Goal: Check status: Check status

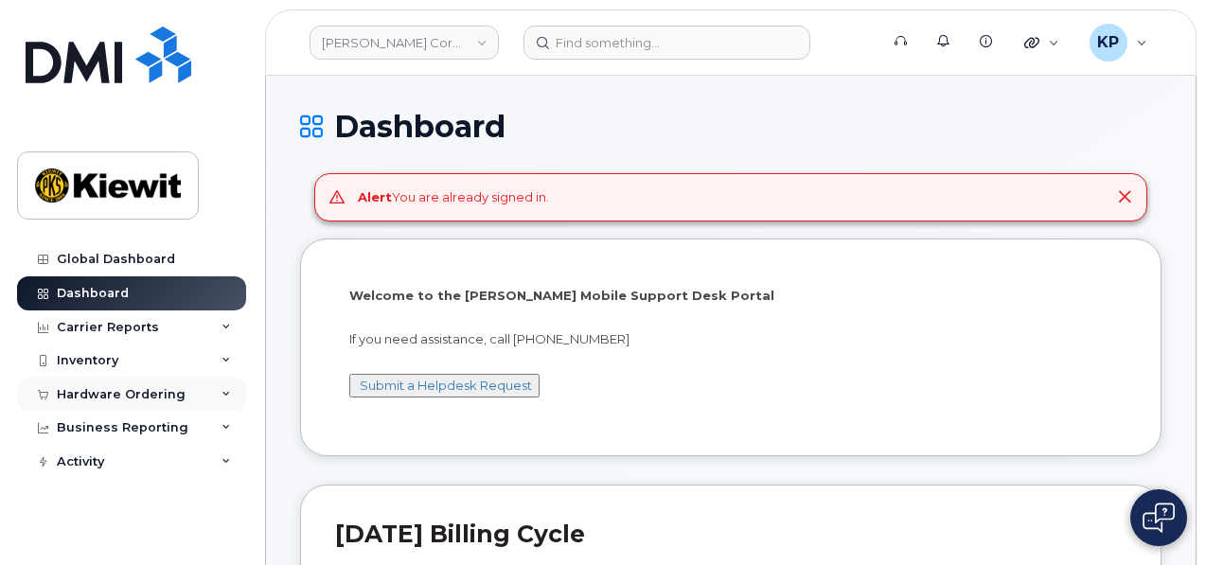
click at [113, 387] on div "Hardware Ordering" at bounding box center [121, 394] width 129 height 15
click at [143, 397] on div "Hardware Ordering" at bounding box center [121, 394] width 129 height 15
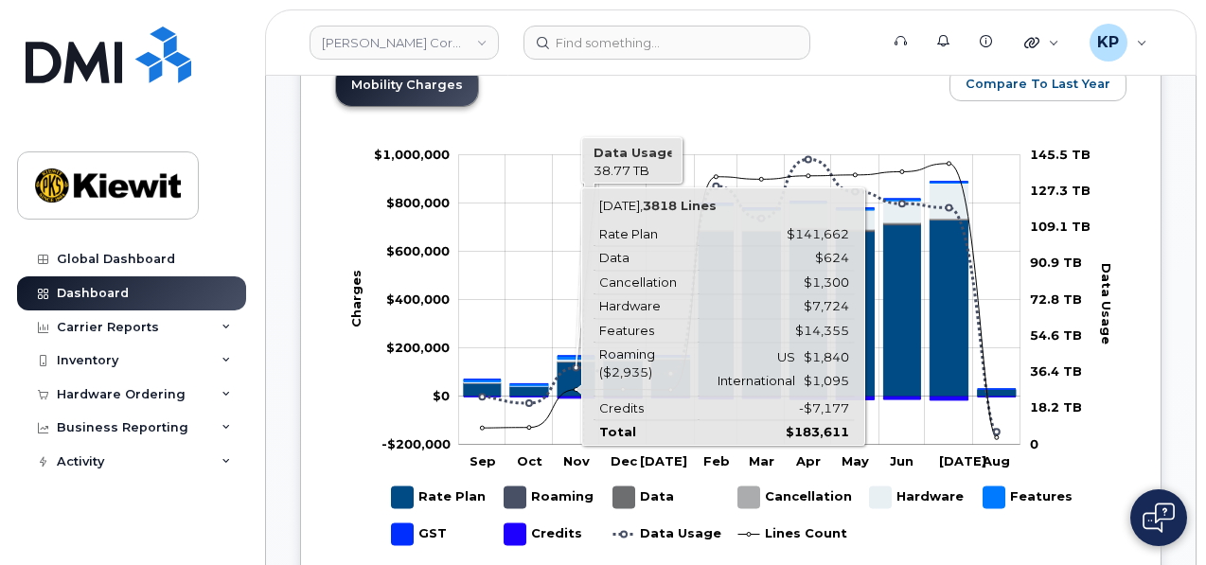
scroll to position [1230, 0]
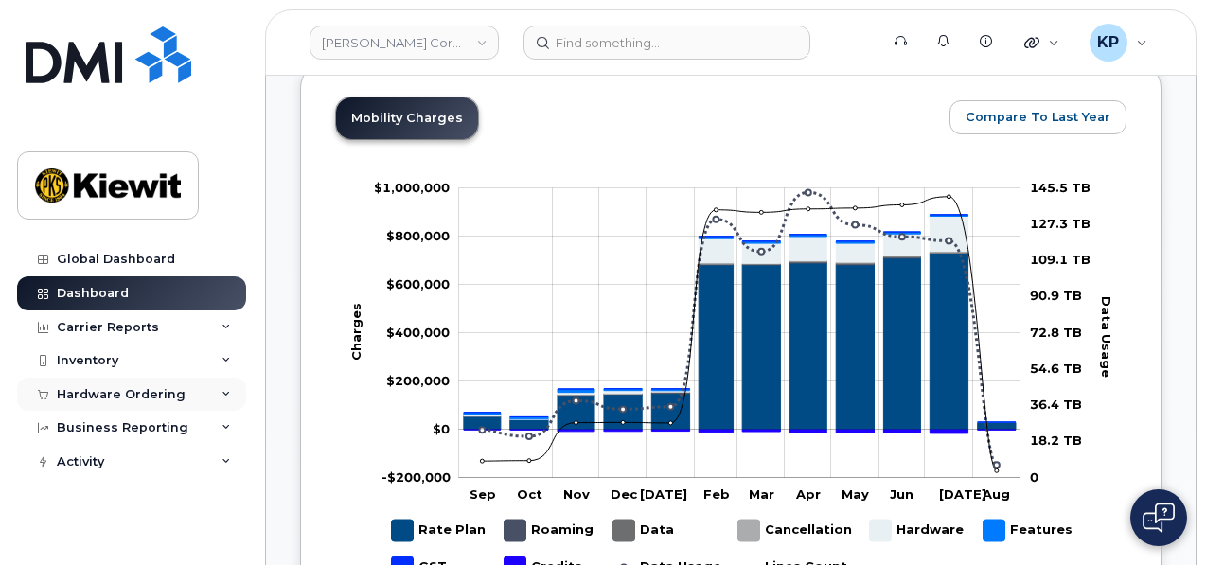
click at [121, 393] on div "Hardware Ordering" at bounding box center [121, 394] width 129 height 15
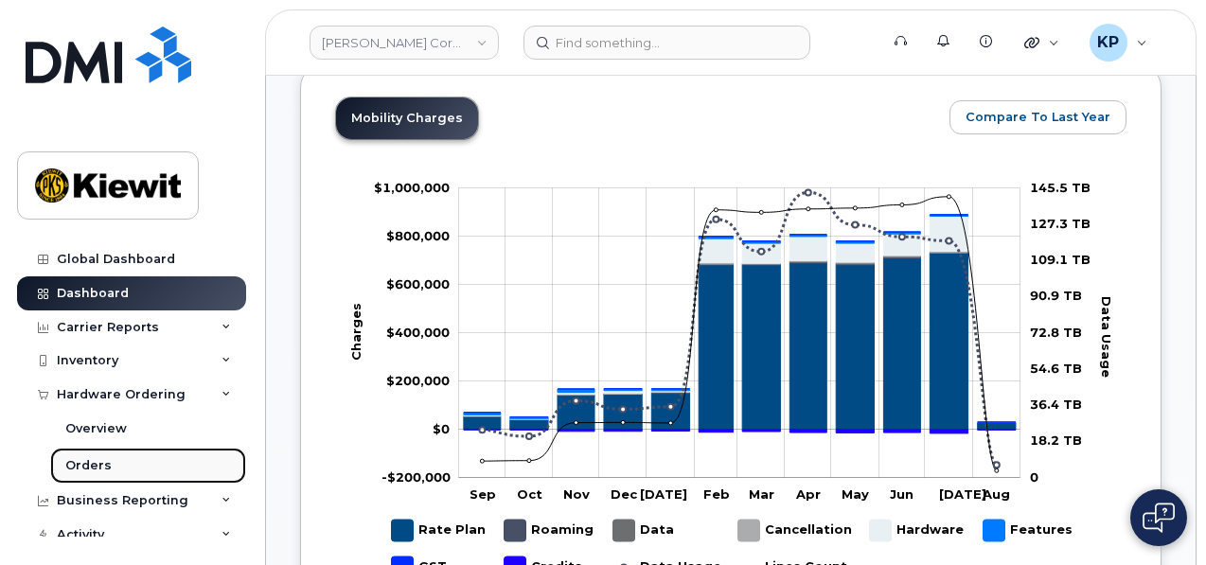
click at [96, 477] on link "Orders" at bounding box center [148, 466] width 196 height 36
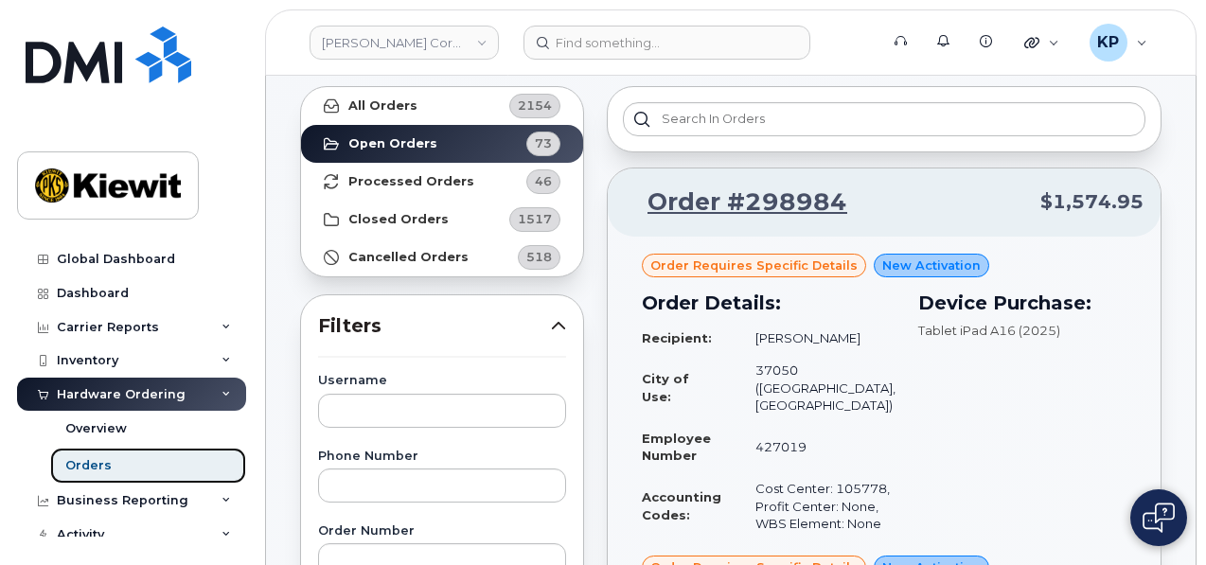
scroll to position [95, 0]
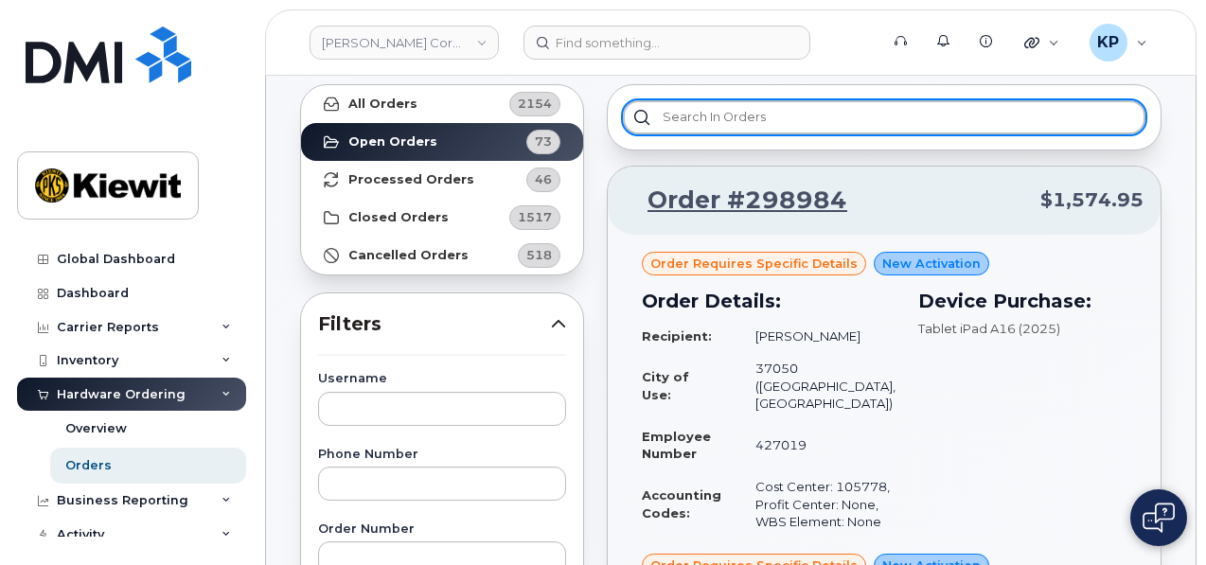
click at [687, 126] on input "text" at bounding box center [884, 117] width 522 height 34
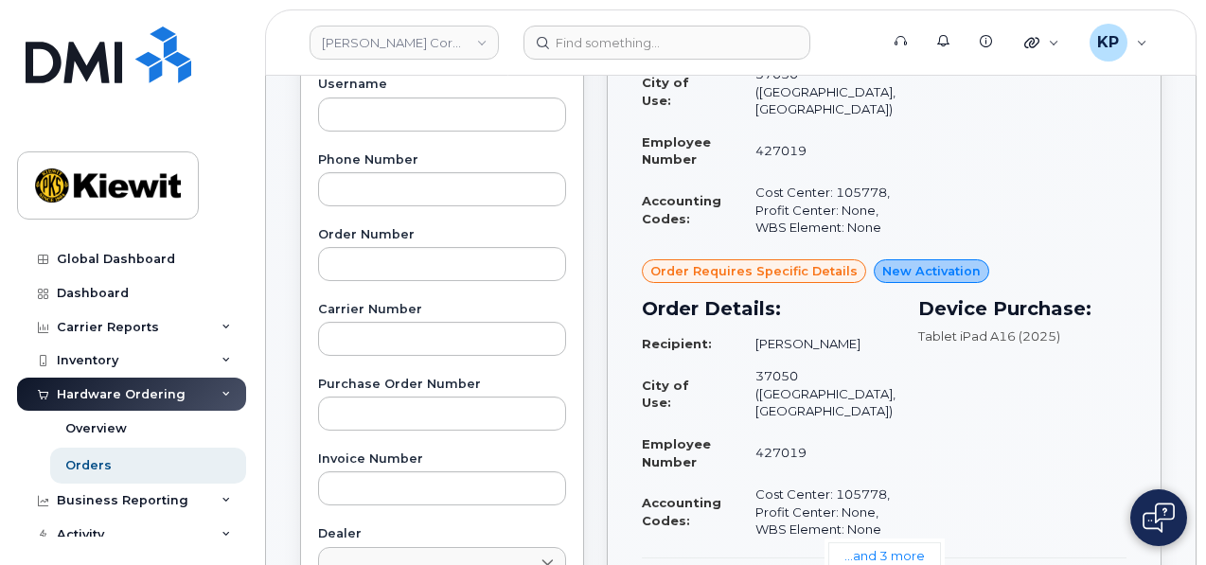
scroll to position [473, 0]
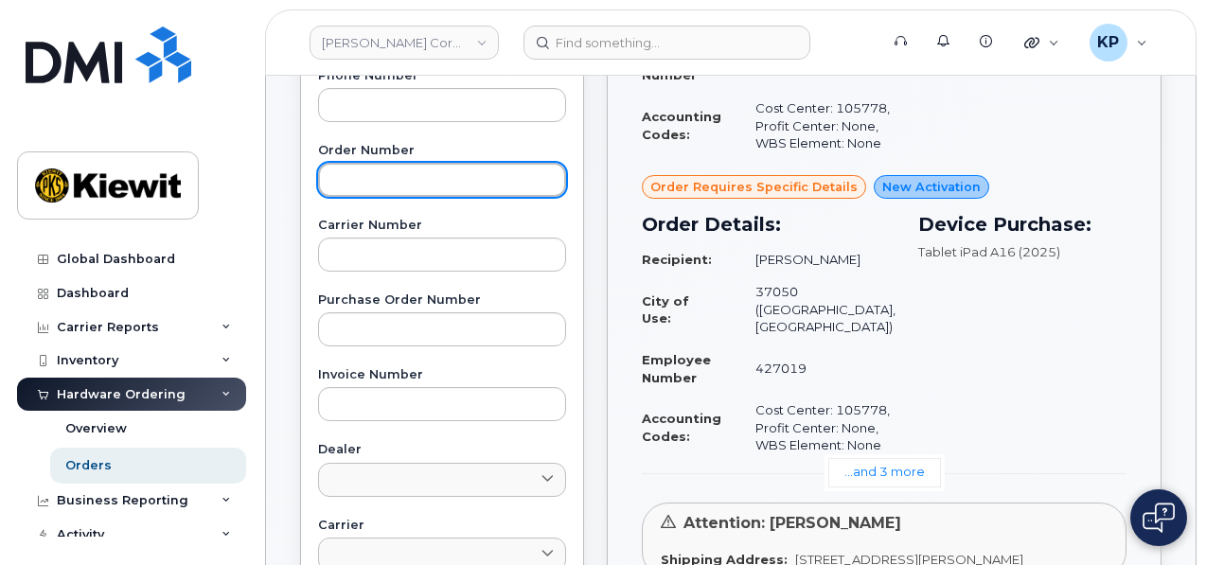
click at [367, 185] on input "text" at bounding box center [442, 180] width 248 height 34
paste input "298832"
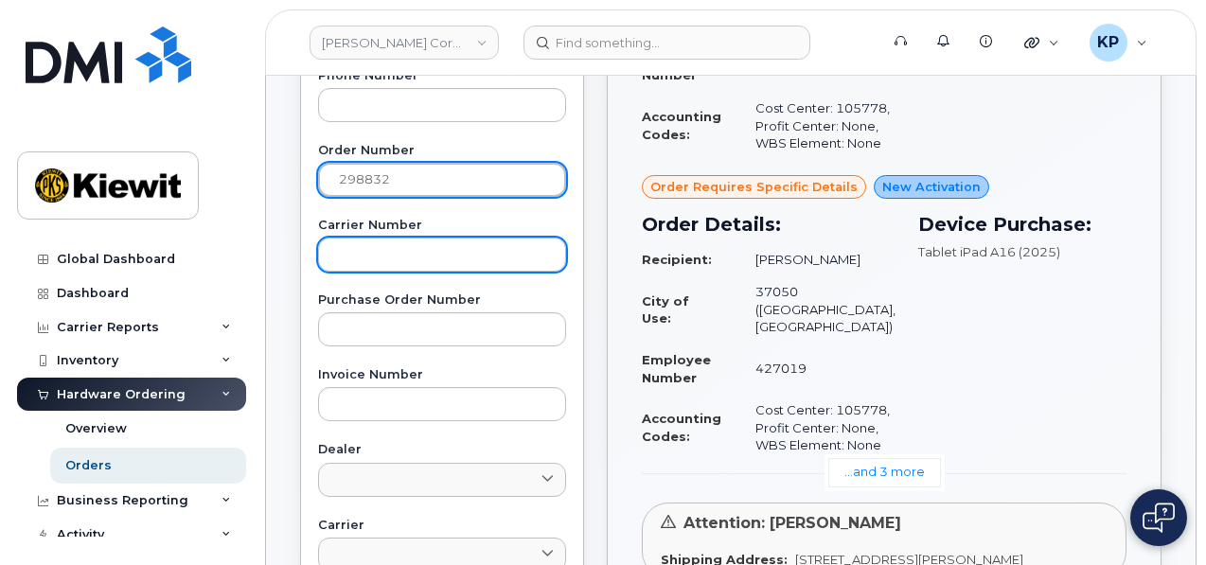
type input "298832"
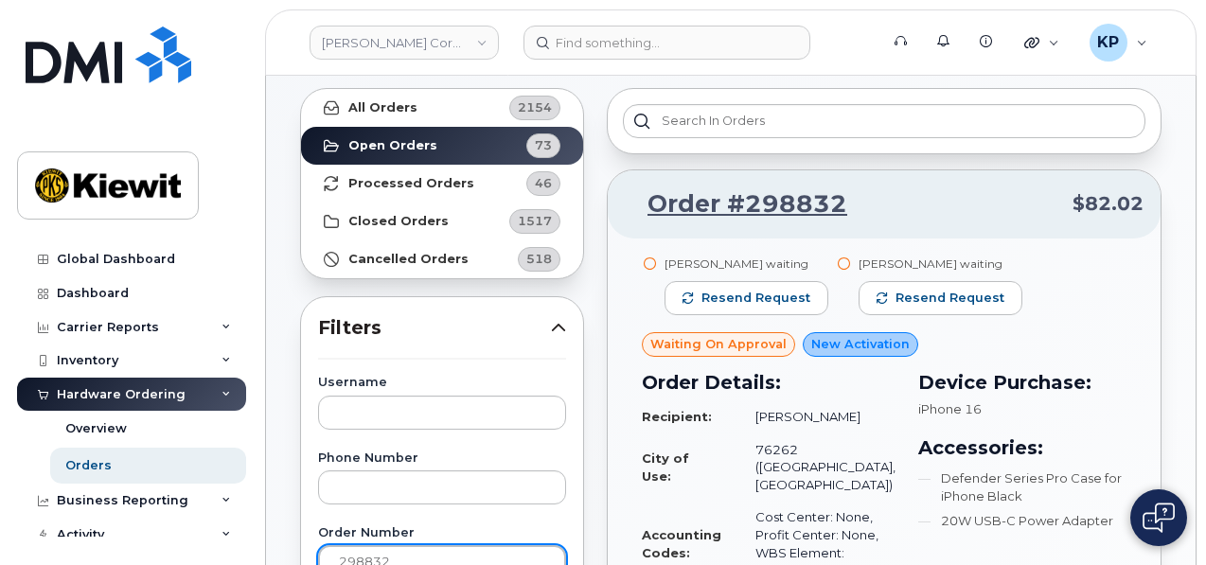
scroll to position [95, 0]
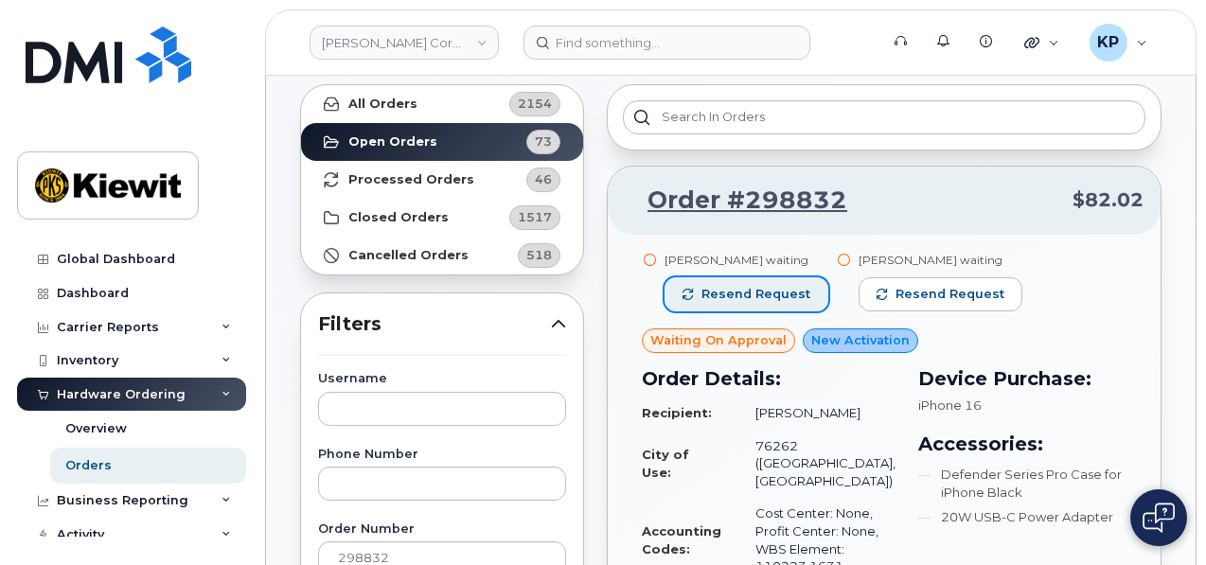
click at [733, 280] on button "Resend request" at bounding box center [746, 294] width 164 height 34
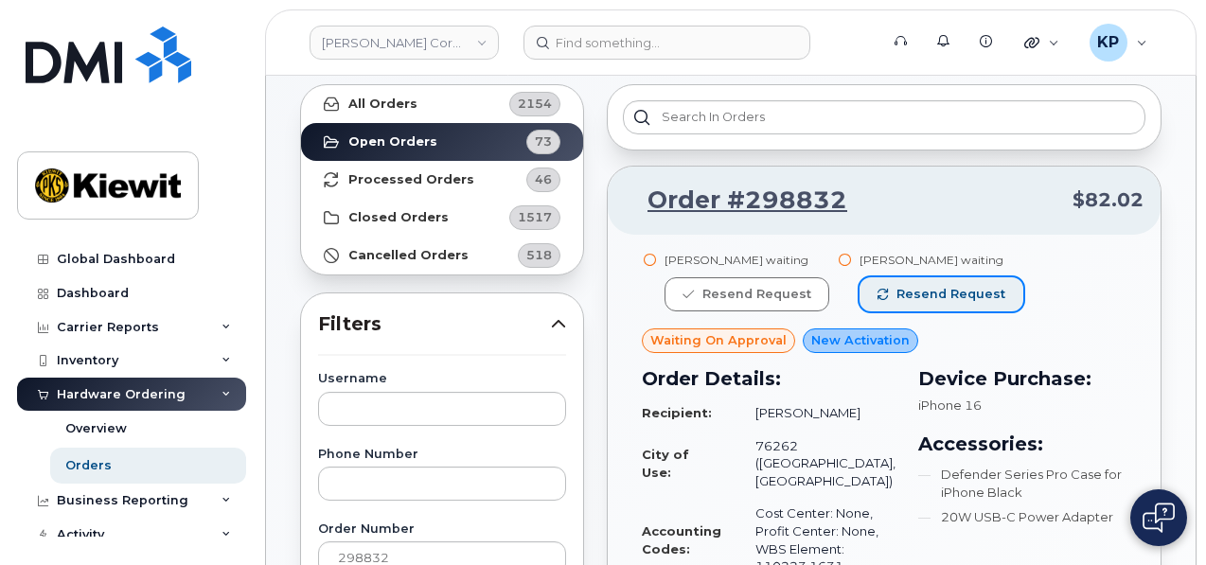
click at [884, 288] on button "Resend request" at bounding box center [941, 294] width 164 height 34
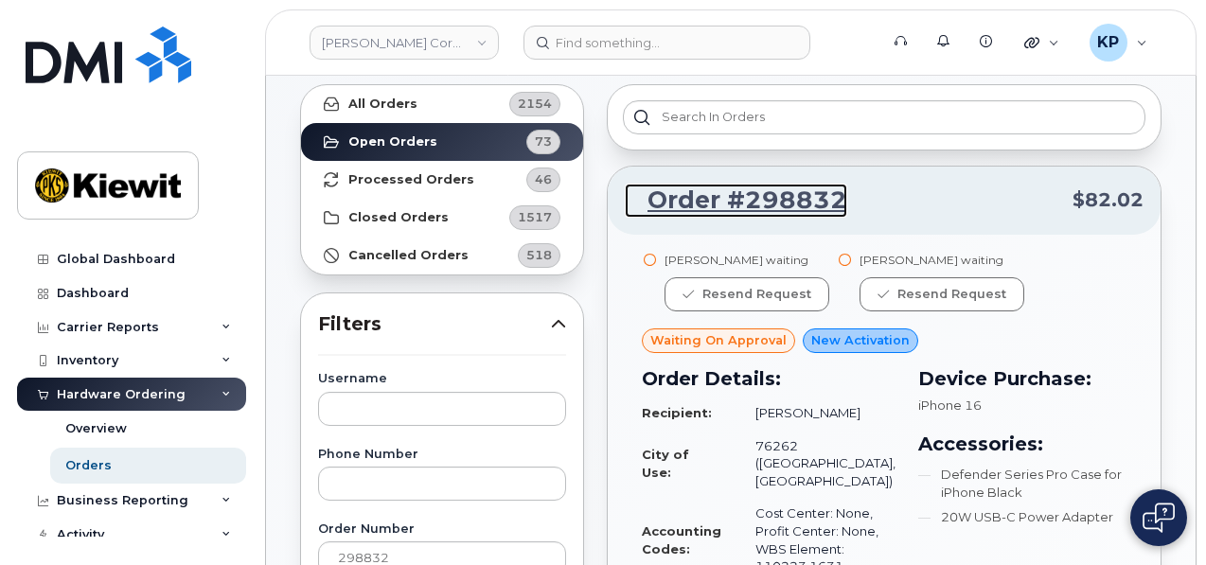
click at [721, 200] on link "Order #298832" at bounding box center [736, 201] width 222 height 34
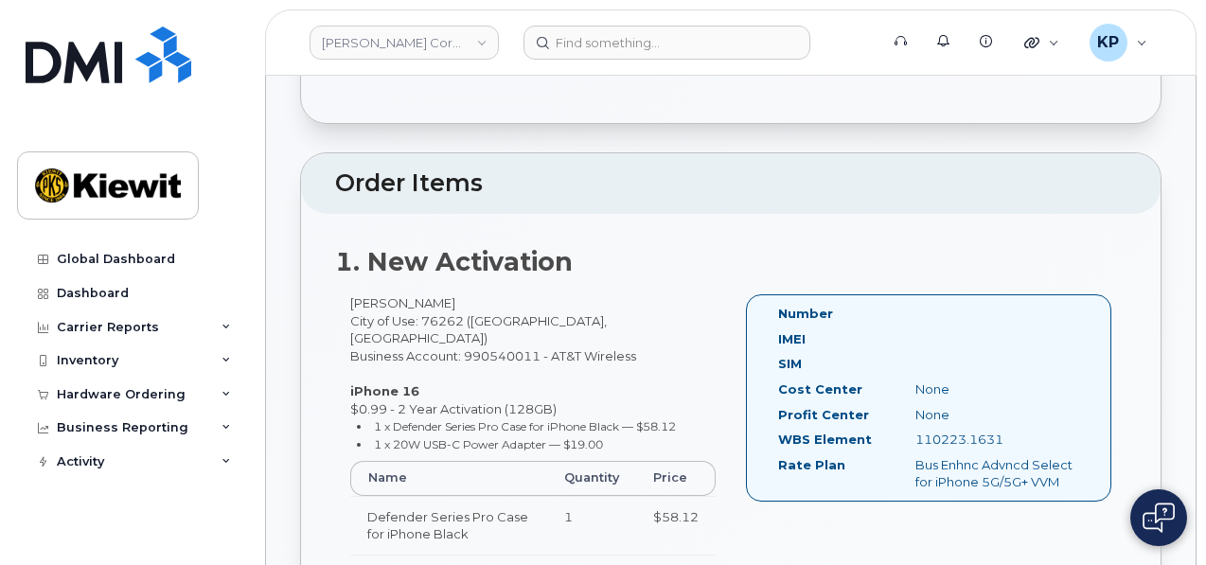
scroll to position [379, 0]
